Goal: Information Seeking & Learning: Learn about a topic

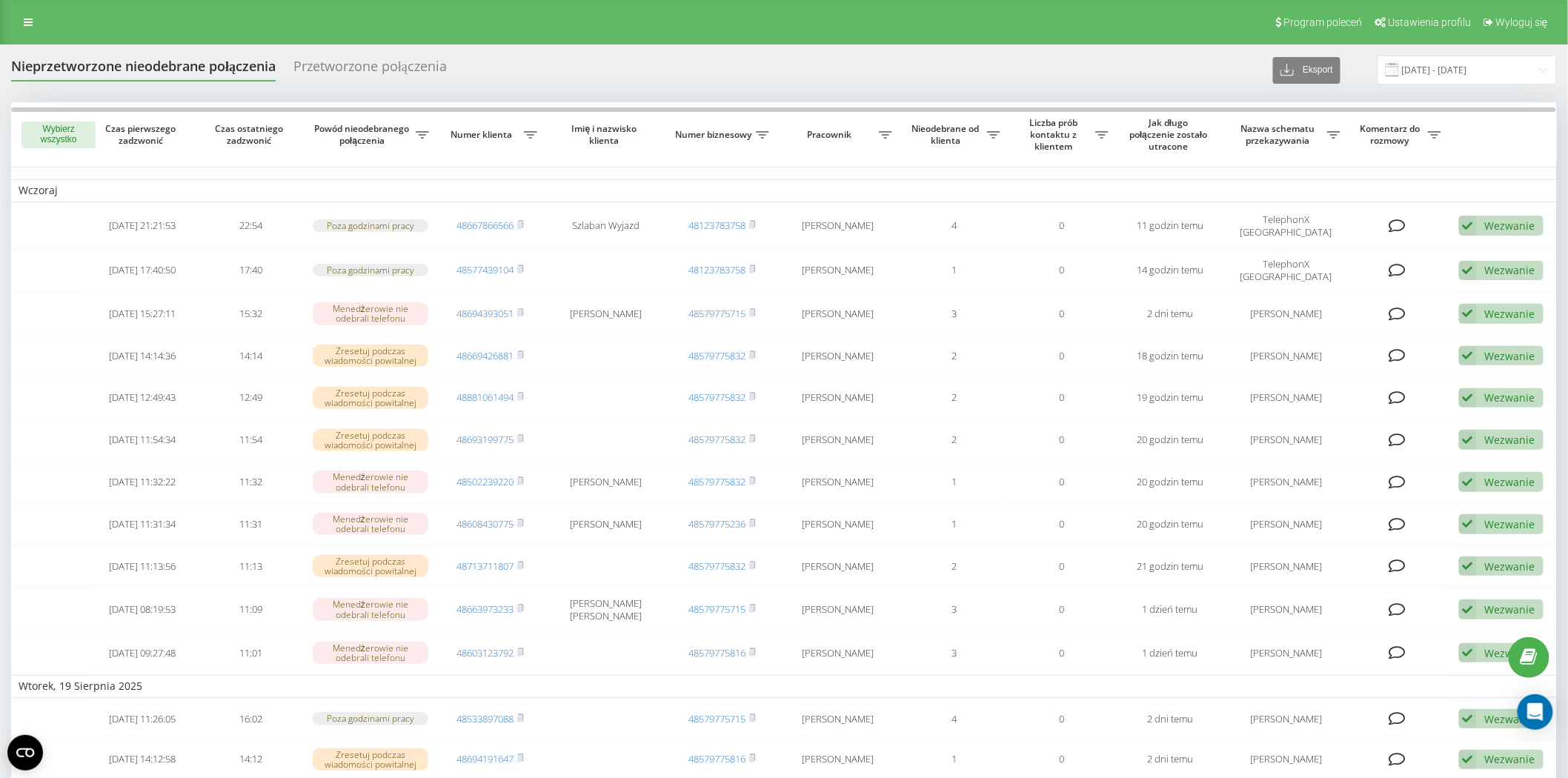
click at [27, 8] on div "Program poleceń Ustawienia profilu Wyloguj się" at bounding box center [784, 22] width 1568 height 44
click at [28, 14] on link at bounding box center [27, 22] width 26 height 20
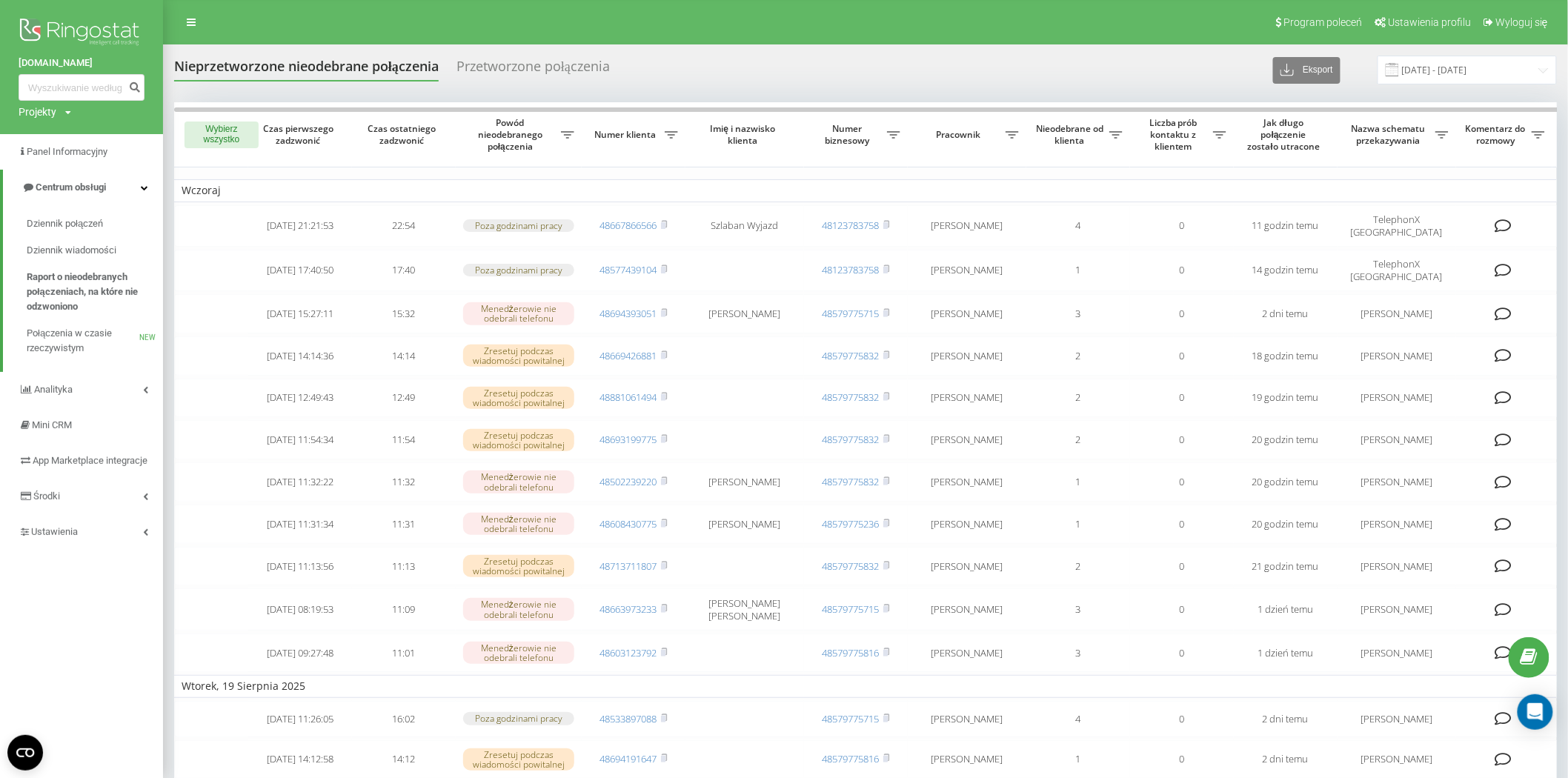
click at [75, 26] on img at bounding box center [81, 33] width 126 height 37
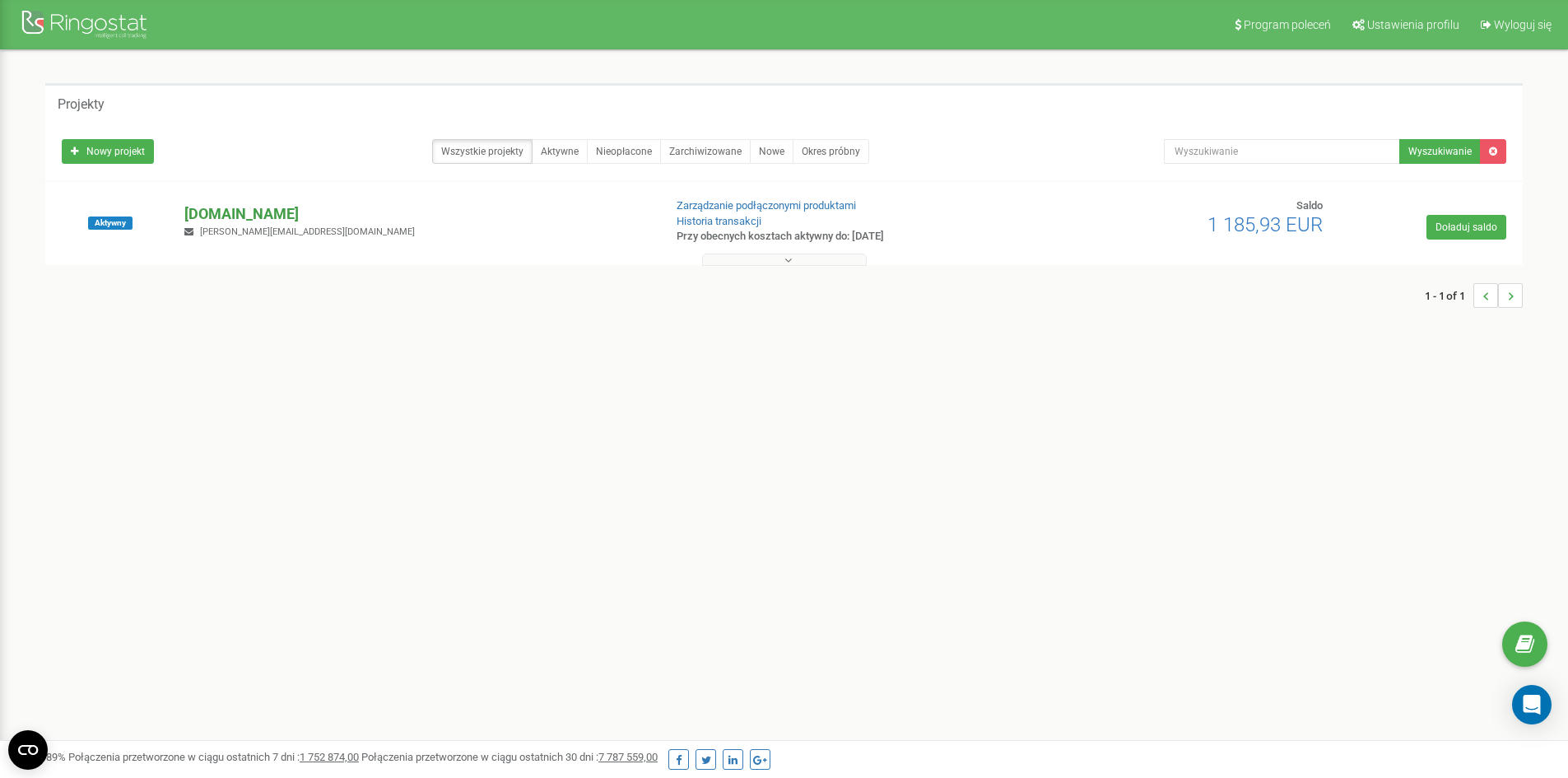
click at [246, 208] on p "[DOMAIN_NAME]" at bounding box center [417, 214] width 465 height 22
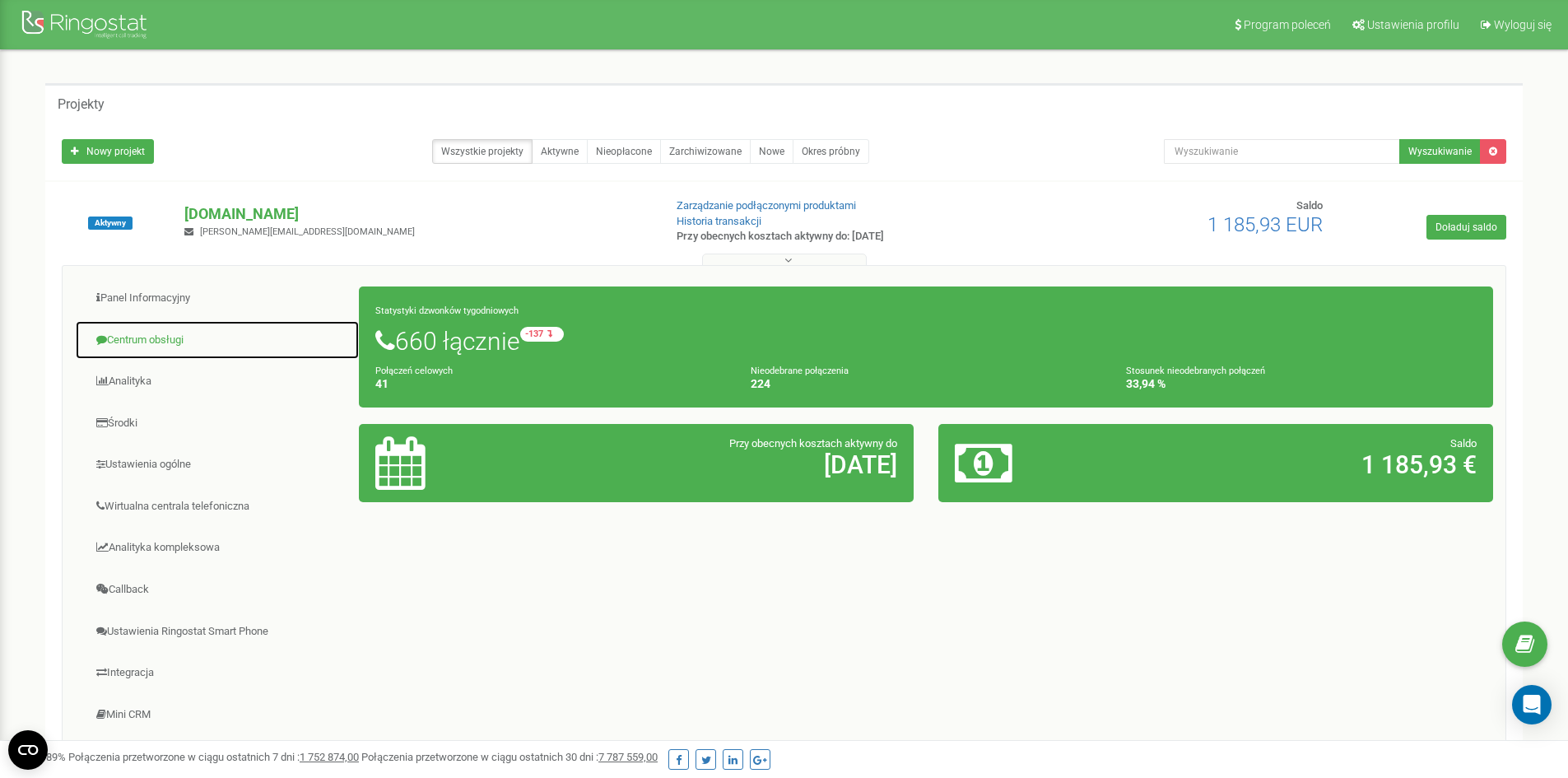
click at [147, 335] on link "Centrum obsługi" at bounding box center [218, 340] width 284 height 41
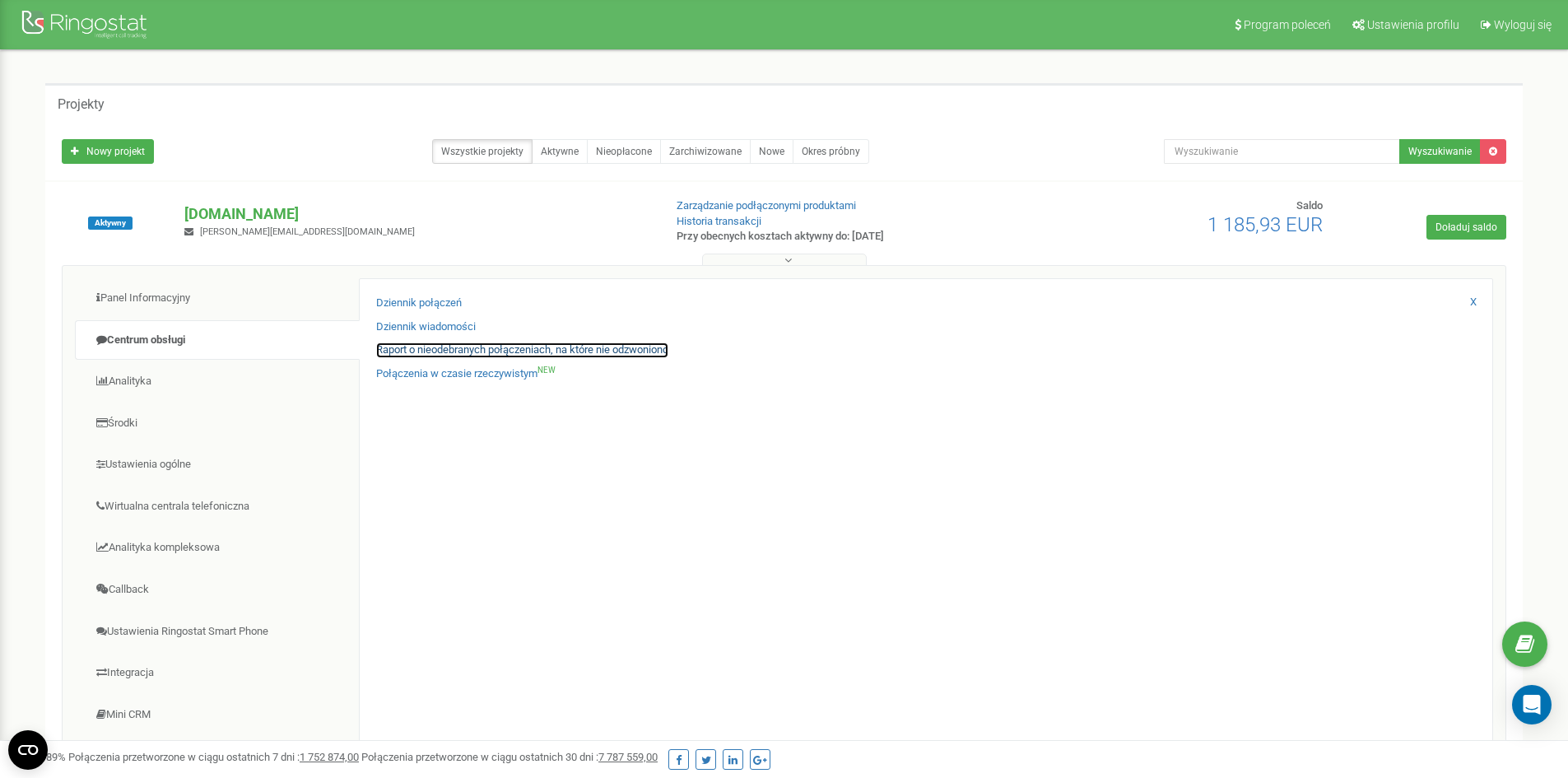
click at [472, 354] on link "Raport o nieodebranych połączeniach, na które nie odzwoniono" at bounding box center [522, 350] width 292 height 16
